Goal: Task Accomplishment & Management: Manage account settings

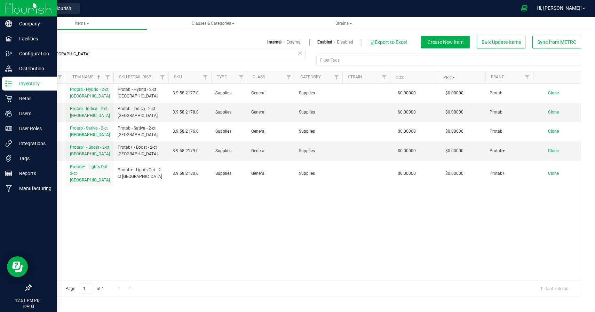
click at [10, 9] on img at bounding box center [28, 8] width 47 height 16
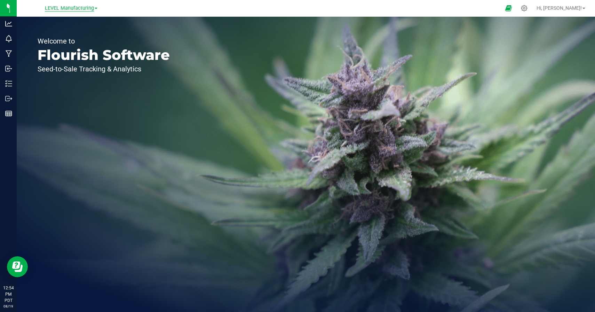
click at [80, 6] on span "LEVEL Manufacturing" at bounding box center [69, 8] width 49 height 6
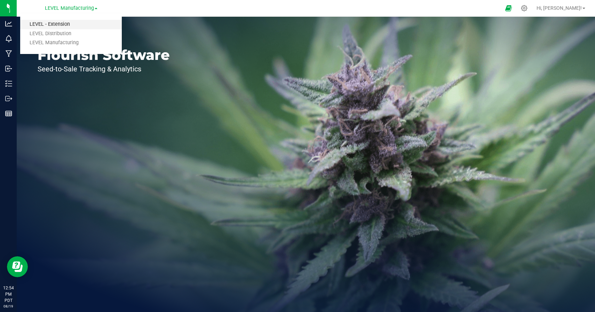
click at [65, 22] on link "LEVEL - Extension" at bounding box center [71, 24] width 102 height 9
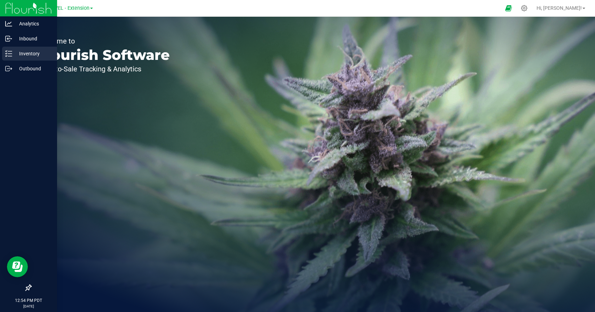
click at [8, 54] on line at bounding box center [10, 54] width 4 height 0
click at [10, 54] on icon at bounding box center [8, 53] width 7 height 7
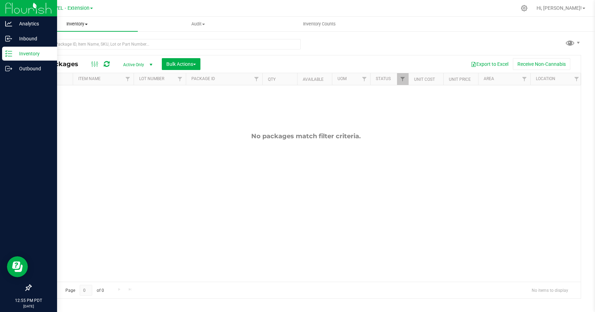
click at [73, 26] on span "Inventory" at bounding box center [77, 24] width 121 height 6
click at [54, 47] on li "All inventory" at bounding box center [77, 50] width 121 height 8
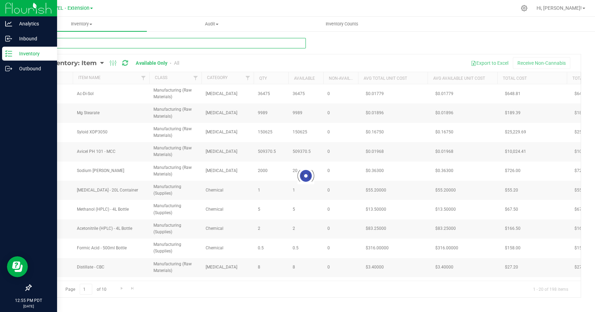
click at [140, 43] on input "text" at bounding box center [168, 43] width 275 height 10
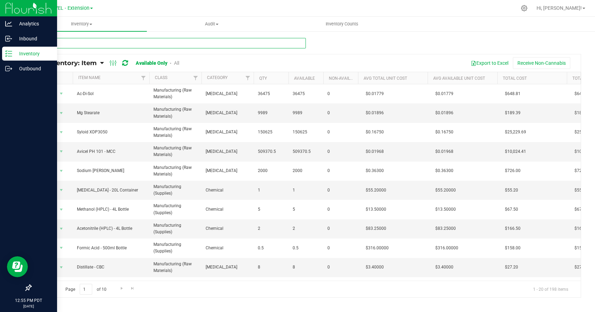
type input "h1"
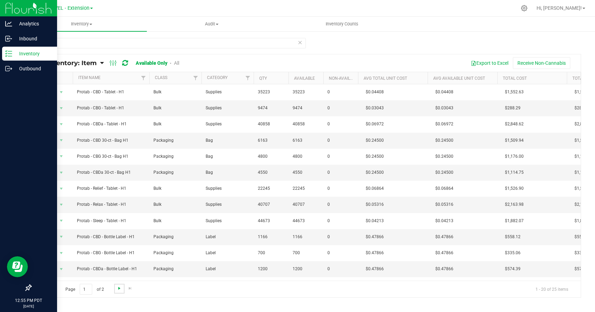
click at [120, 287] on span "Go to the next page" at bounding box center [119, 288] width 6 height 6
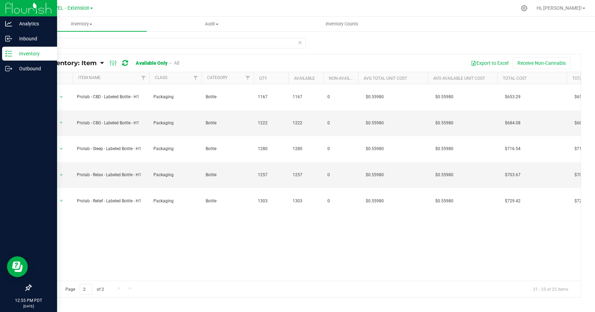
click at [39, 289] on span "Go to the first page" at bounding box center [40, 288] width 6 height 6
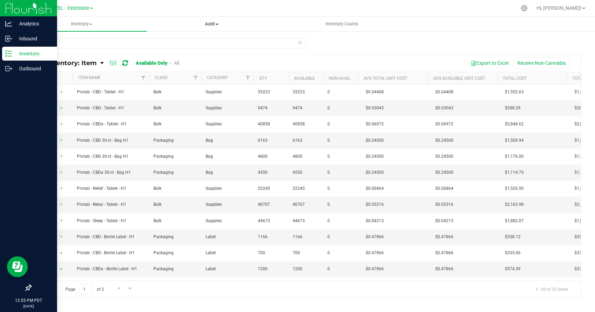
click at [211, 27] on uib-tab-heading "Audit Inventory auditing Package history" at bounding box center [211, 24] width 129 height 14
click at [183, 38] on li "Inventory auditing" at bounding box center [212, 42] width 130 height 8
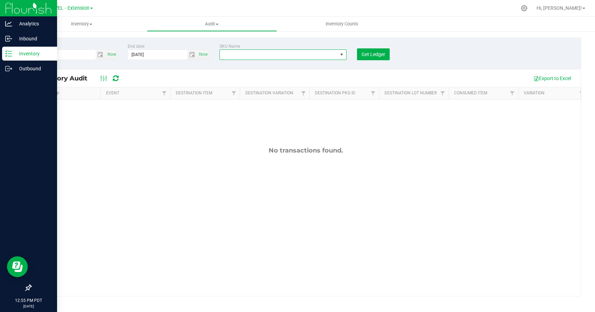
click at [323, 54] on span "NO DATA FOUND" at bounding box center [279, 55] width 118 height 10
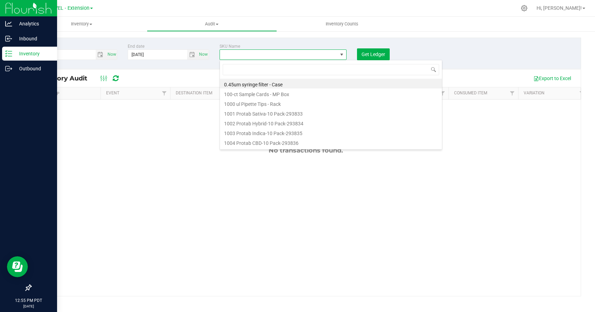
scroll to position [10, 127]
type input "30-ct"
click at [252, 84] on li "Protab - CBD - 30-ct - H1" at bounding box center [331, 84] width 222 height 10
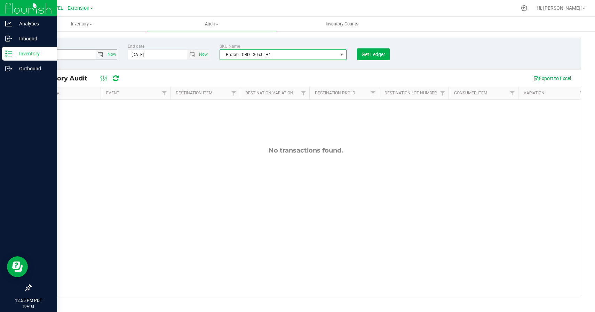
click at [100, 55] on span "select" at bounding box center [100, 55] width 6 height 6
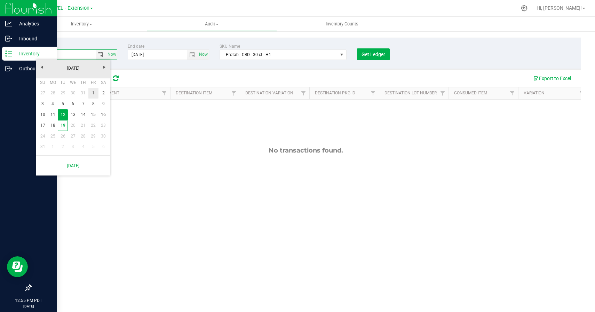
click at [93, 94] on link "1" at bounding box center [93, 93] width 10 height 11
type input "8/1/2025"
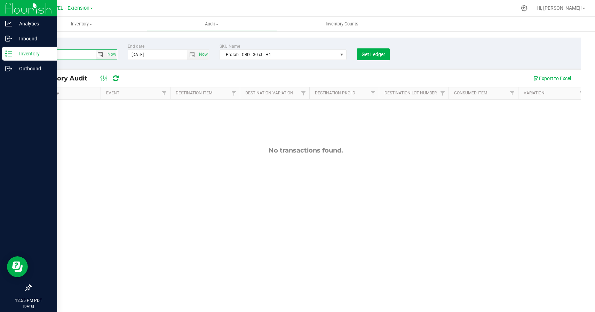
click at [151, 76] on div "Export to Excel" at bounding box center [350, 78] width 449 height 12
click at [370, 54] on span "Get Ledger" at bounding box center [373, 54] width 24 height 6
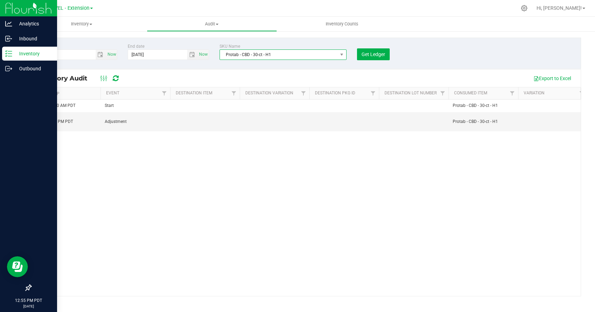
click at [284, 51] on span "Protab - CBD - 30-ct - H1" at bounding box center [279, 55] width 118 height 10
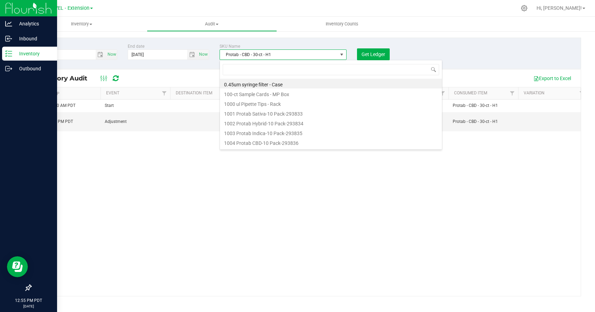
scroll to position [10, 127]
type input "30-ct"
click at [288, 112] on li "Protab - CBDa - 30-ct - H1" at bounding box center [331, 113] width 222 height 10
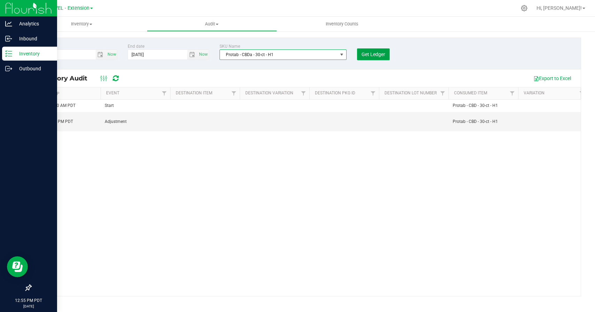
click at [382, 55] on span "Get Ledger" at bounding box center [373, 54] width 24 height 6
click at [331, 25] on span "Inventory Counts" at bounding box center [341, 24] width 51 height 6
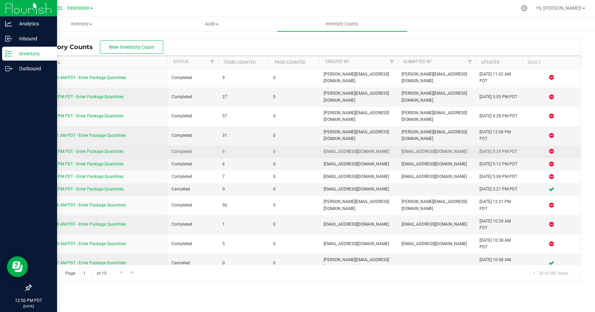
click at [103, 155] on div "8/14/25 5:28 PM PDT - Enter Package Quantities" at bounding box center [99, 151] width 128 height 7
click at [101, 154] on link "8/14/25 5:28 PM PDT - Enter Package Quantities" at bounding box center [79, 151] width 88 height 5
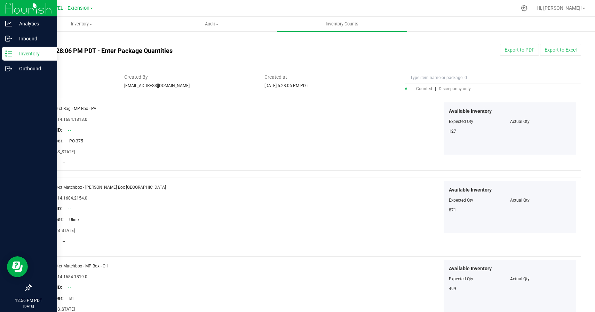
click at [422, 90] on span "Counted" at bounding box center [424, 88] width 16 height 5
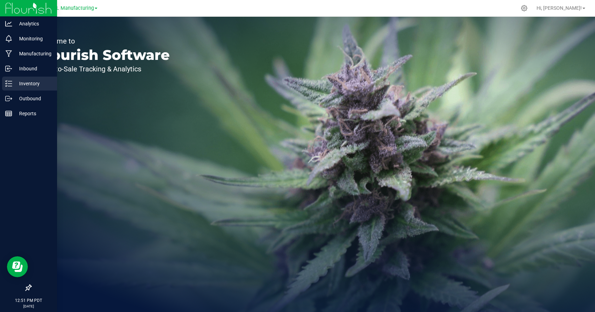
click at [8, 82] on icon at bounding box center [8, 83] width 7 height 7
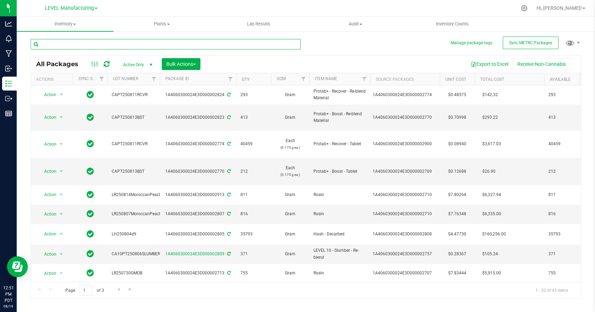
click at [106, 44] on input "text" at bounding box center [166, 44] width 270 height 10
click at [86, 9] on span "LEVEL Manufacturing" at bounding box center [69, 8] width 49 height 6
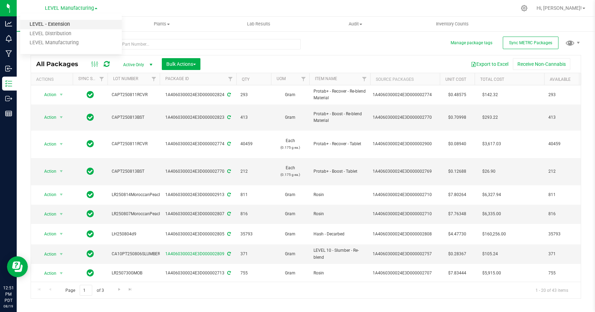
click at [68, 25] on link "LEVEL - Extension" at bounding box center [71, 24] width 102 height 9
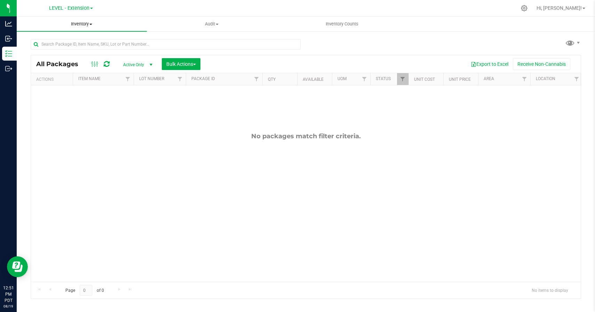
click at [78, 23] on span "Inventory" at bounding box center [82, 24] width 130 height 6
click at [57, 47] on span "All inventory" at bounding box center [40, 50] width 47 height 6
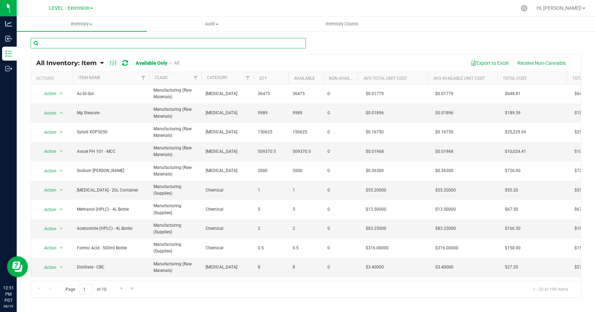
click at [180, 47] on input "text" at bounding box center [168, 43] width 275 height 10
type input "H1"
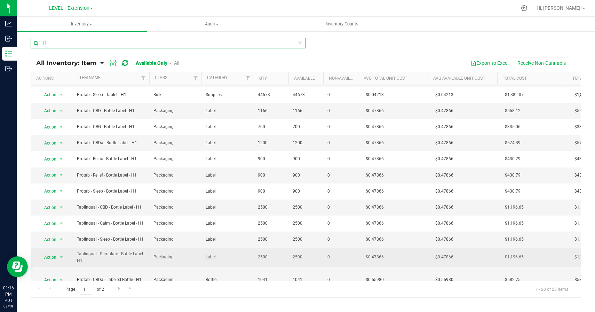
scroll to position [138, 0]
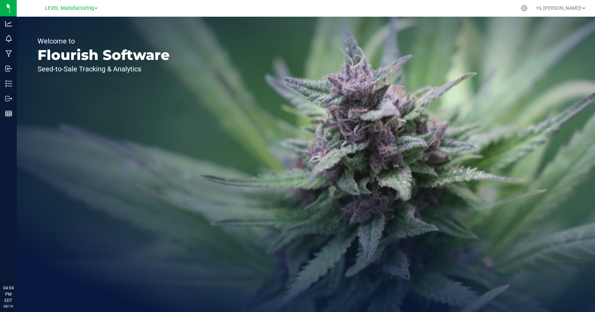
click at [71, 13] on div "LEVEL Manufacturing" at bounding box center [71, 8] width 102 height 11
click at [65, 8] on span "LEVEL Manufacturing" at bounding box center [69, 8] width 49 height 6
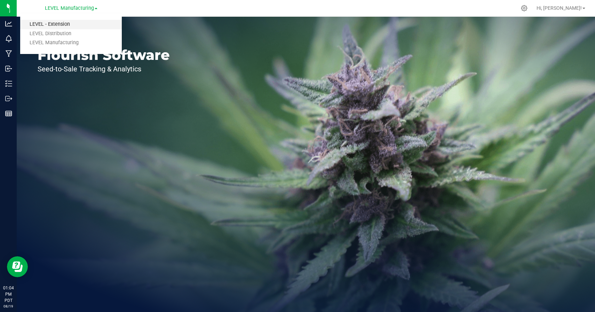
click at [59, 23] on link "LEVEL - Extension" at bounding box center [71, 24] width 102 height 9
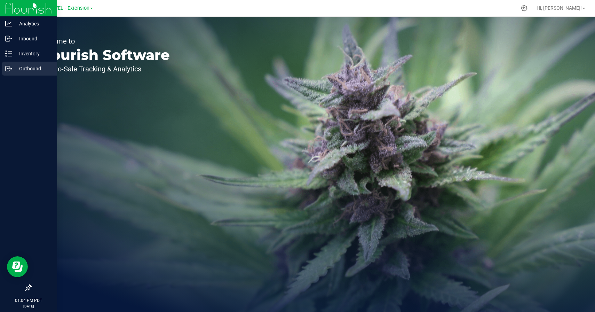
click at [8, 62] on div "Outbound" at bounding box center [29, 69] width 55 height 14
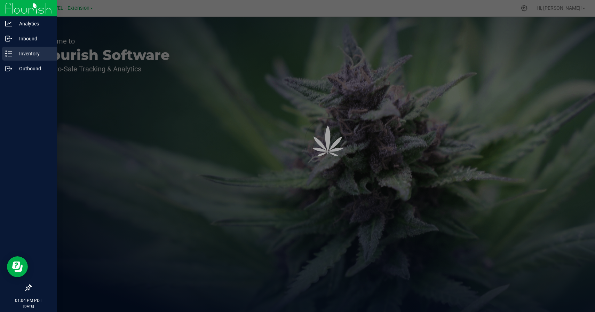
click at [14, 51] on p "Inventory" at bounding box center [33, 53] width 42 height 8
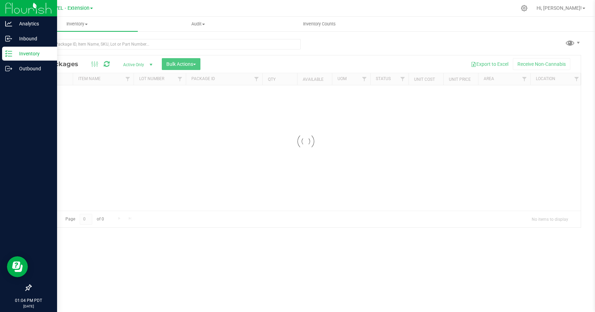
click at [14, 51] on p "Inventory" at bounding box center [33, 53] width 42 height 8
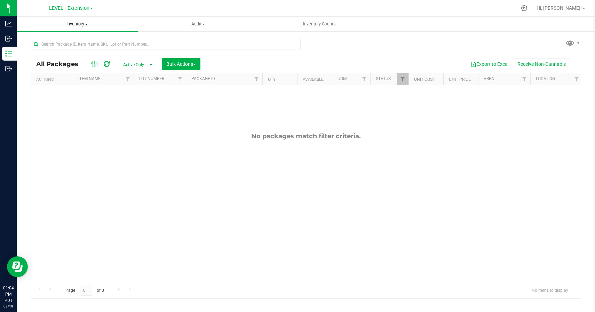
click at [84, 19] on uib-tab-heading "Inventory All packages All inventory Waste log Create inventory" at bounding box center [77, 24] width 121 height 15
click at [54, 48] on span "All inventory" at bounding box center [40, 50] width 47 height 6
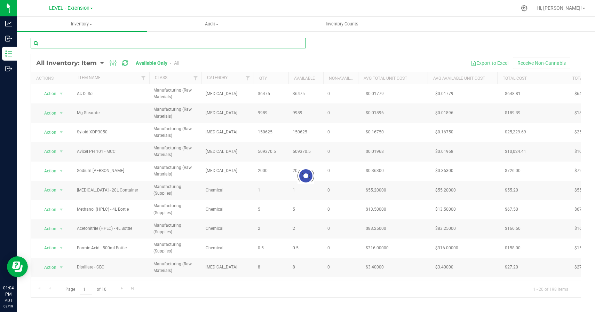
click at [115, 43] on input "text" at bounding box center [168, 43] width 275 height 10
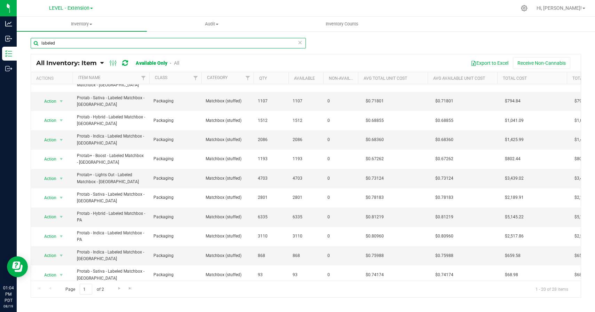
scroll to position [189, 0]
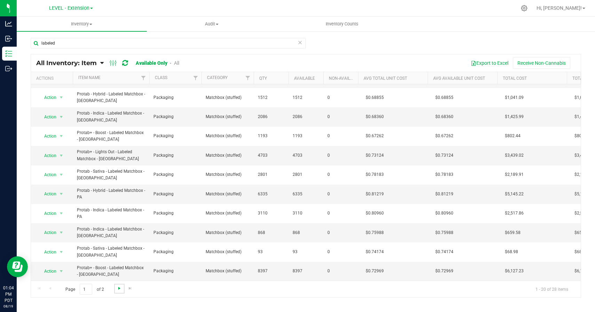
click at [118, 288] on span "Go to the next page" at bounding box center [119, 288] width 6 height 6
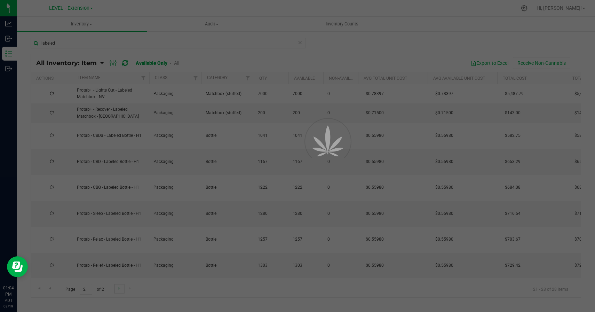
scroll to position [0, 0]
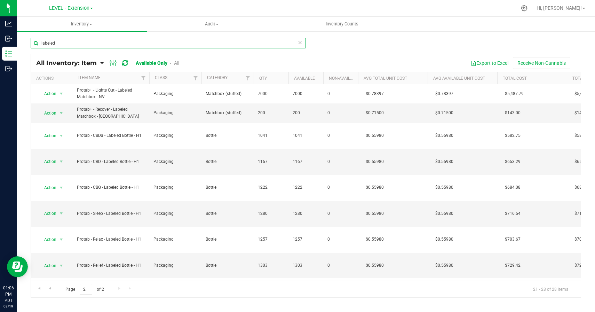
click at [100, 44] on input "labeled" at bounding box center [168, 43] width 275 height 10
type input "H1"
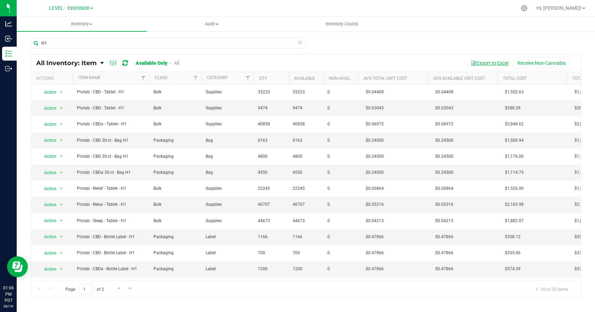
click at [477, 63] on button "Export to Excel" at bounding box center [489, 63] width 47 height 12
click at [371, 57] on div "Export to Excel Receive Non-Cannabis" at bounding box center [383, 63] width 386 height 12
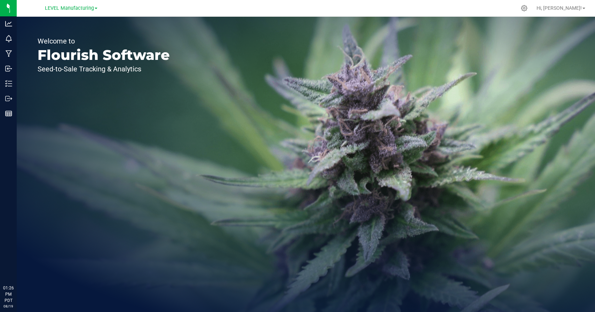
click at [81, 17] on div "Welcome to Flourish Software Seed-to-Sale Tracking & Analytics" at bounding box center [104, 164] width 174 height 295
click at [72, 7] on span "LEVEL Manufacturing" at bounding box center [69, 8] width 49 height 6
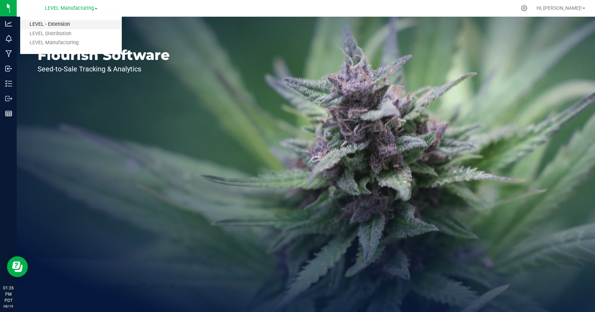
click at [74, 21] on link "LEVEL - Extension" at bounding box center [71, 24] width 102 height 9
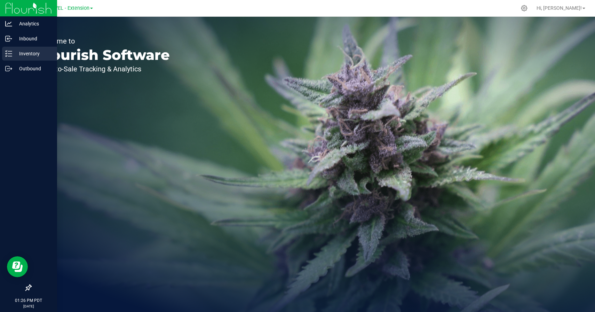
click at [11, 51] on icon at bounding box center [8, 53] width 7 height 7
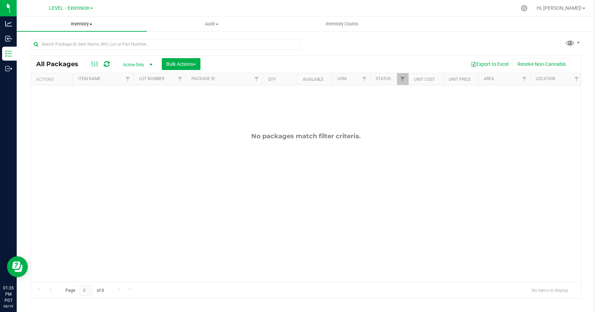
click at [79, 25] on span "Inventory" at bounding box center [82, 24] width 130 height 6
click at [44, 50] on span "All inventory" at bounding box center [40, 50] width 47 height 6
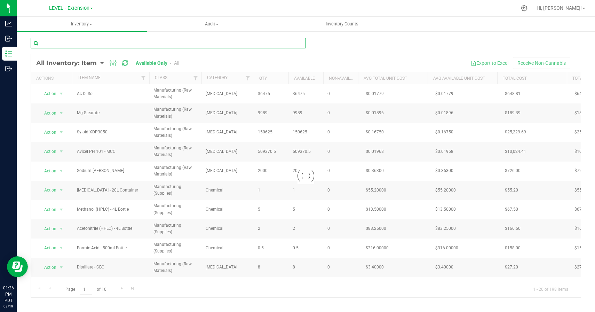
click at [159, 45] on input "text" at bounding box center [168, 43] width 275 height 10
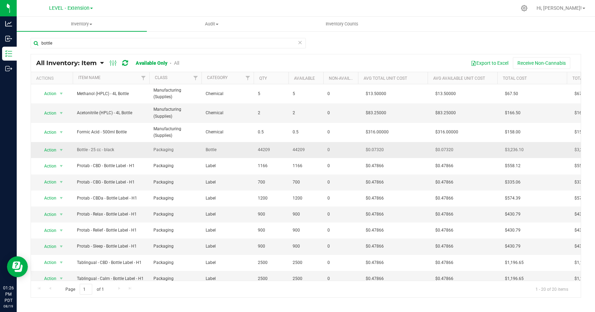
click at [85, 151] on span "Bottle - 25 cc - black" at bounding box center [111, 149] width 68 height 7
drag, startPoint x: 85, startPoint y: 151, endPoint x: 108, endPoint y: 151, distance: 23.0
click at [108, 151] on span "Bottle - 25 cc - black" at bounding box center [111, 149] width 68 height 7
copy span "Bottle - 25 cc - black"
click at [72, 39] on input "bottle" at bounding box center [168, 43] width 275 height 10
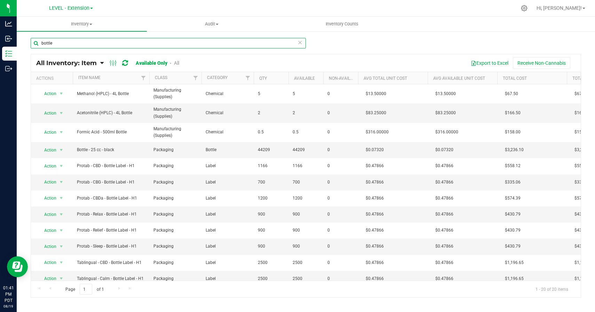
click at [72, 39] on input "bottle" at bounding box center [168, 43] width 275 height 10
type input "h1"
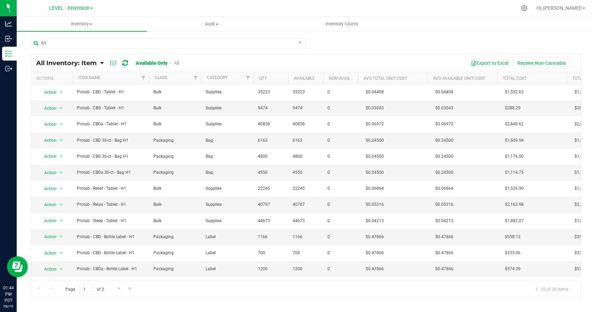
click at [401, 35] on div "h1 All Inventory: Item Item Summary Item (default) Item by Strain Item by Locat…" at bounding box center [306, 139] width 578 height 217
click at [401, 36] on div "h1 All Inventory: Item Item Summary Item (default) Item by Strain Item by Locat…" at bounding box center [306, 139] width 578 height 217
click at [394, 40] on div "h1" at bounding box center [306, 46] width 550 height 16
click at [357, 39] on div "h1" at bounding box center [306, 46] width 550 height 16
click at [355, 42] on div "h1" at bounding box center [306, 46] width 550 height 16
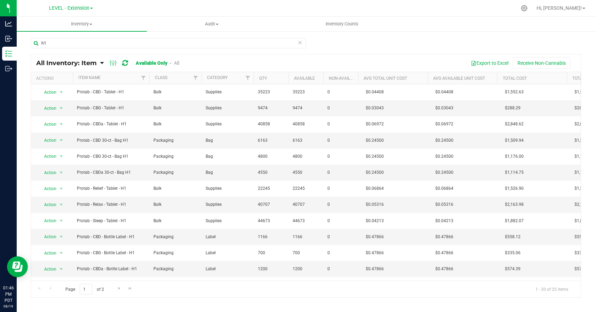
click at [332, 43] on div "h1" at bounding box center [306, 46] width 550 height 16
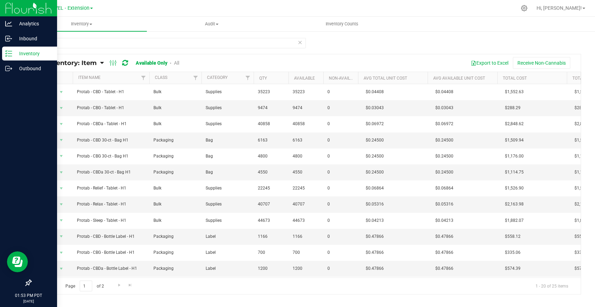
click at [11, 7] on img at bounding box center [28, 8] width 47 height 16
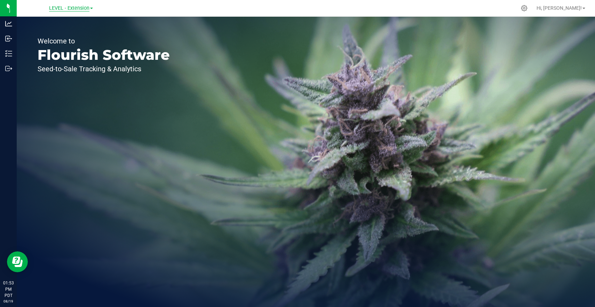
click at [75, 8] on span "LEVEL - Extension" at bounding box center [69, 8] width 40 height 6
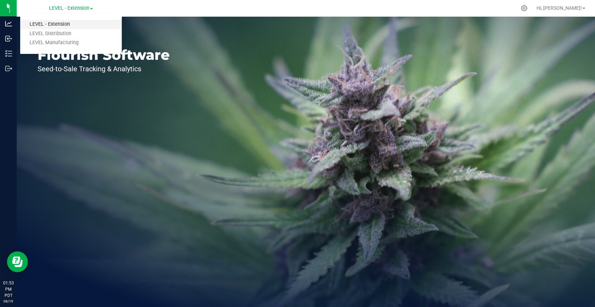
click at [65, 25] on link "LEVEL - Extension" at bounding box center [71, 24] width 102 height 9
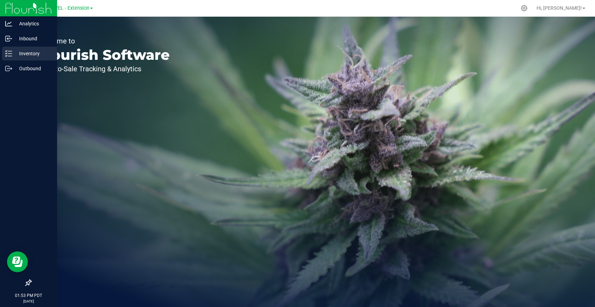
click at [9, 54] on line at bounding box center [10, 54] width 4 height 0
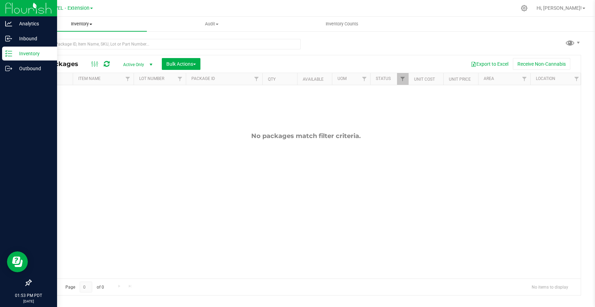
click at [90, 27] on uib-tab-heading "Inventory All packages All inventory Waste log Create inventory" at bounding box center [82, 24] width 130 height 15
click at [63, 50] on li "All inventory" at bounding box center [82, 50] width 130 height 8
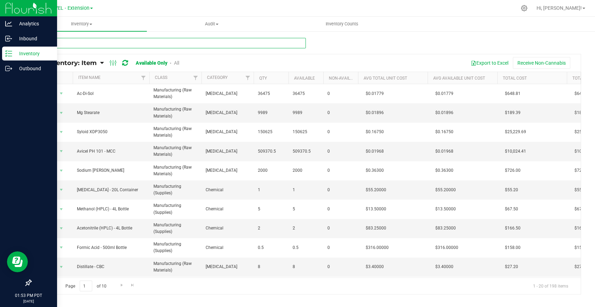
click at [144, 41] on input "text" at bounding box center [168, 43] width 275 height 10
click at [389, 41] on div at bounding box center [306, 46] width 550 height 16
click at [316, 45] on div at bounding box center [306, 46] width 550 height 16
click at [275, 78] on th "Qty" at bounding box center [271, 78] width 35 height 12
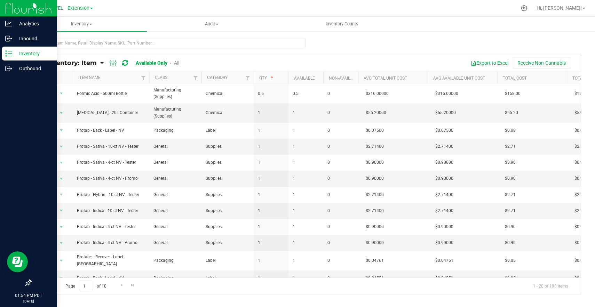
click at [282, 79] on th "Qty" at bounding box center [271, 78] width 35 height 12
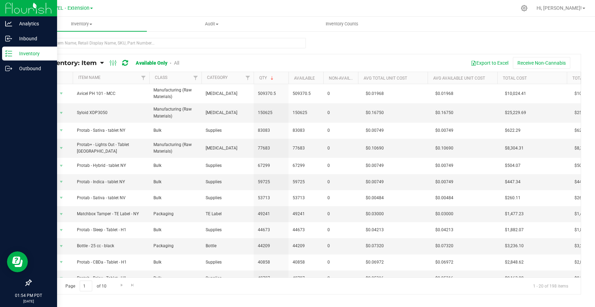
click at [274, 62] on div "Export to Excel Receive Non-Cannabis" at bounding box center [383, 63] width 386 height 12
click at [233, 37] on div "All Inventory: Item Item Summary Item (default) Item by Strain Item by Location" at bounding box center [306, 139] width 578 height 217
click at [232, 47] on input "text" at bounding box center [168, 43] width 275 height 10
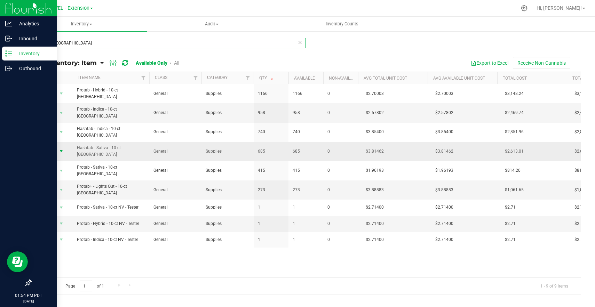
type input "10-ct [GEOGRAPHIC_DATA]"
click at [45, 146] on span "Action" at bounding box center [47, 151] width 19 height 10
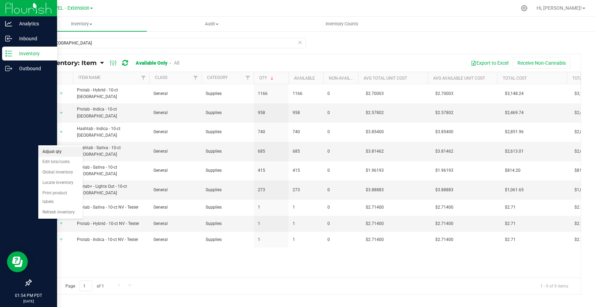
click at [46, 149] on li "Adjust qty" at bounding box center [60, 152] width 45 height 10
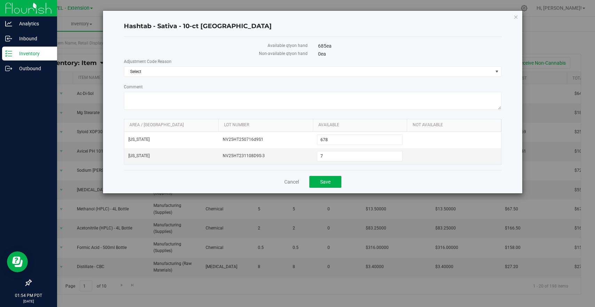
click at [281, 184] on div "Cancel Save" at bounding box center [313, 181] width 378 height 23
click at [287, 183] on link "Cancel" at bounding box center [291, 181] width 15 height 7
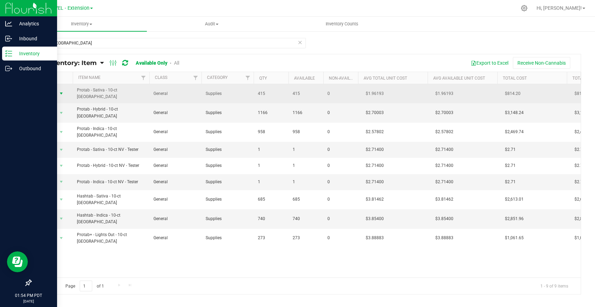
click at [52, 92] on span "Action" at bounding box center [47, 94] width 19 height 10
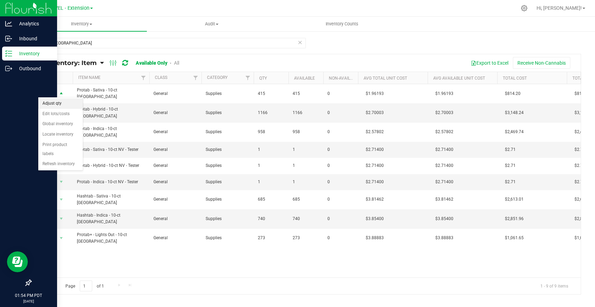
click at [51, 105] on li "Adjust qty" at bounding box center [60, 103] width 45 height 10
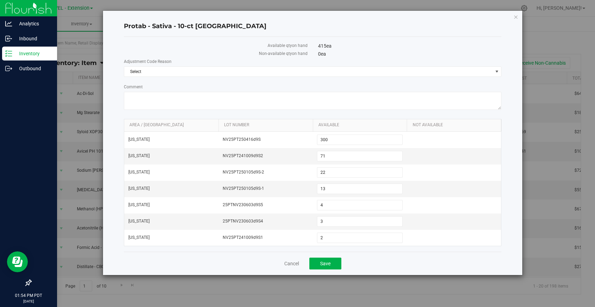
click at [406, 263] on div "Cancel Save" at bounding box center [313, 263] width 378 height 23
